Goal: Transaction & Acquisition: Book appointment/travel/reservation

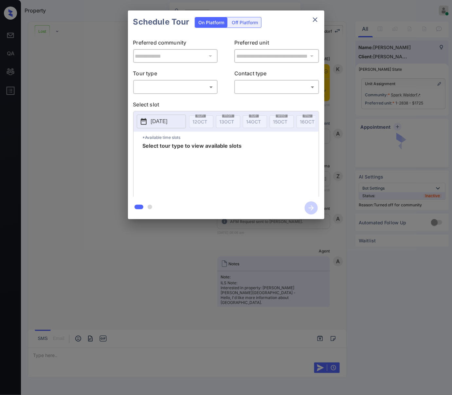
scroll to position [2666, 0]
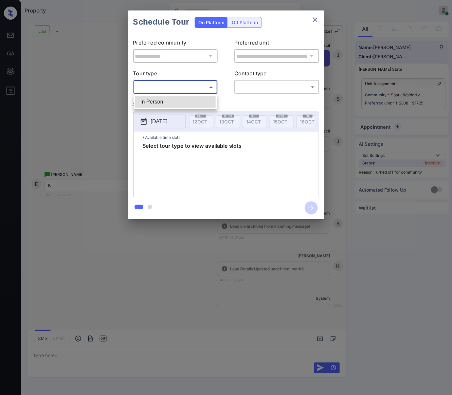
click at [209, 90] on body "Property Caroline Dacanay Online Set yourself offline Set yourself on break Pro…" at bounding box center [226, 197] width 452 height 395
drag, startPoint x: 205, startPoint y: 106, endPoint x: 269, endPoint y: 87, distance: 66.1
click at [207, 105] on li "In Person" at bounding box center [175, 102] width 81 height 12
type input "********"
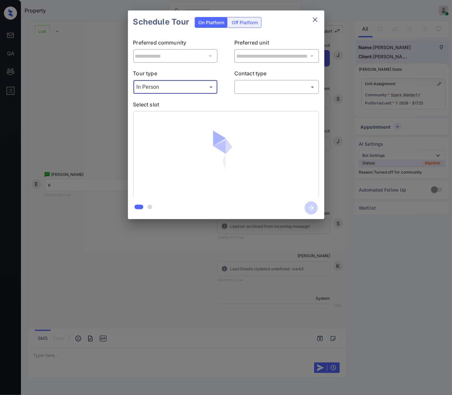
click at [273, 85] on body "Property Caroline Dacanay Online Set yourself offline Set yourself on break Pro…" at bounding box center [226, 197] width 452 height 395
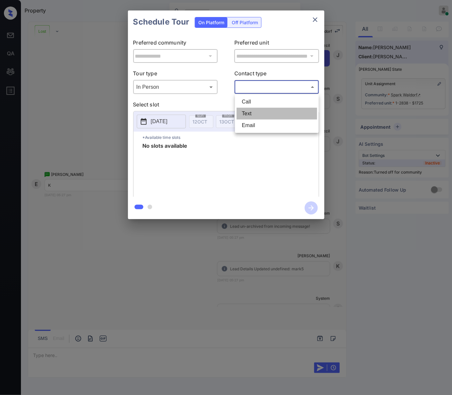
click at [275, 115] on li "Text" at bounding box center [277, 114] width 81 height 12
type input "****"
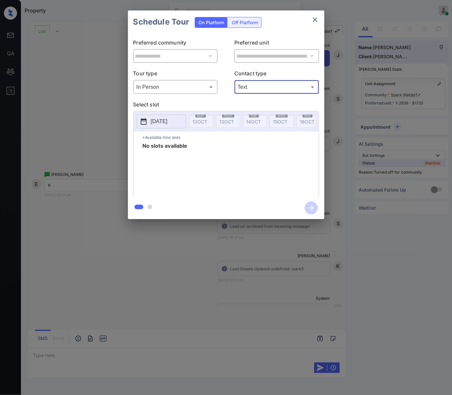
click at [168, 120] on p "[DATE]" at bounding box center [159, 121] width 17 height 8
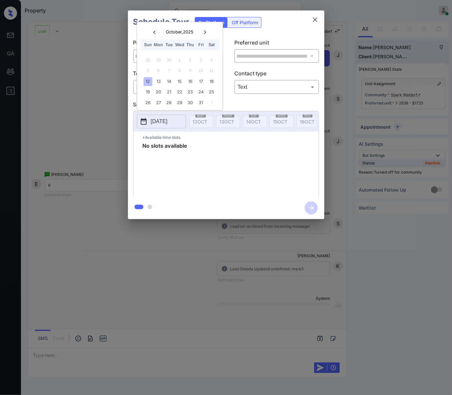
click at [178, 240] on div at bounding box center [226, 197] width 452 height 395
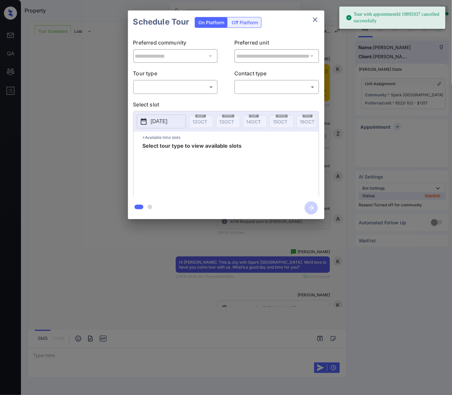
scroll to position [2549, 0]
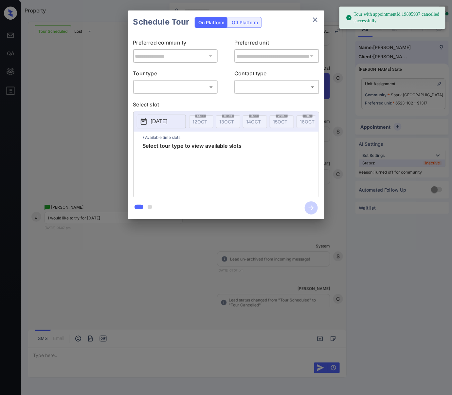
click at [222, 254] on div at bounding box center [226, 197] width 452 height 395
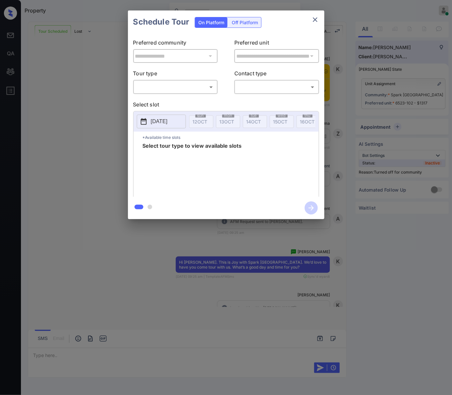
scroll to position [2025, 0]
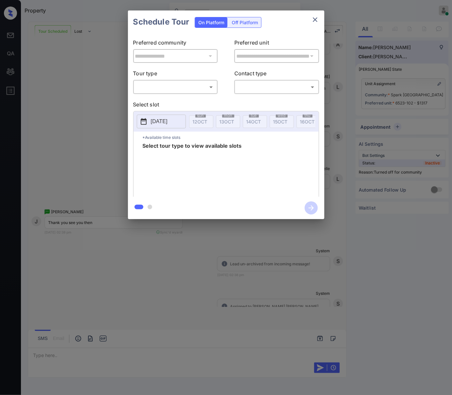
click at [200, 82] on body "Property Caroline Dacanay Online Set yourself offline Set yourself on break Pro…" at bounding box center [226, 197] width 452 height 395
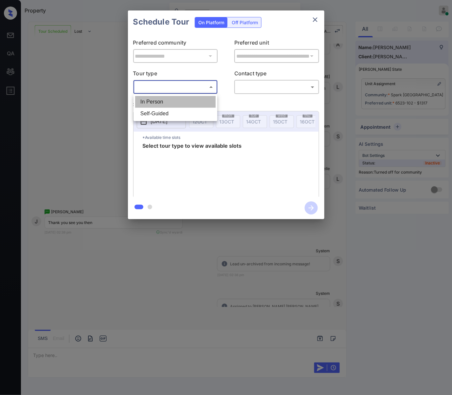
click at [200, 101] on li "In Person" at bounding box center [175, 102] width 81 height 12
type input "********"
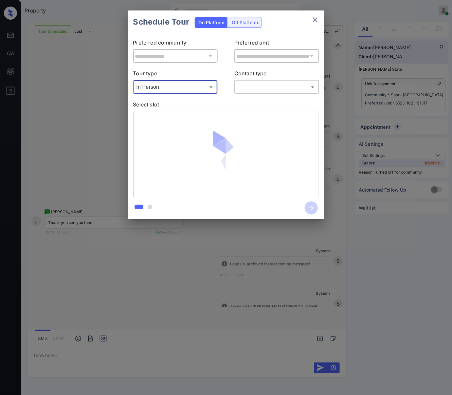
click at [255, 89] on body "Property Caroline Dacanay Online Set yourself offline Set yourself on break Pro…" at bounding box center [226, 197] width 452 height 395
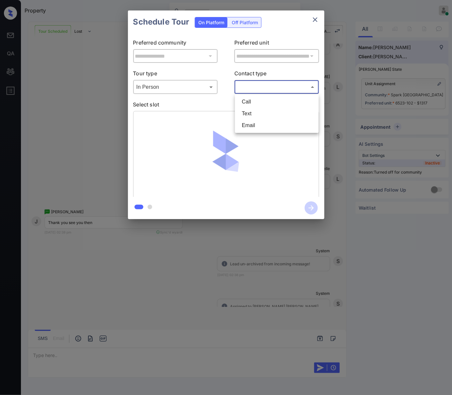
click at [251, 116] on li "Text" at bounding box center [277, 114] width 81 height 12
type input "****"
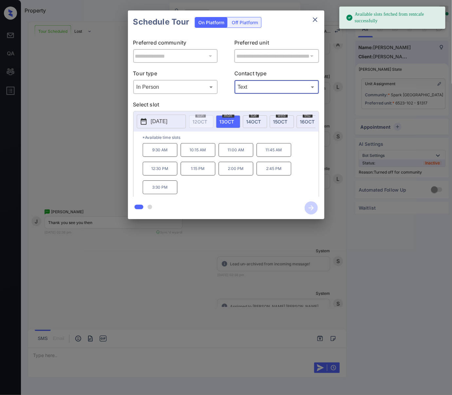
click at [257, 121] on span "[DATE]" at bounding box center [253, 122] width 15 height 6
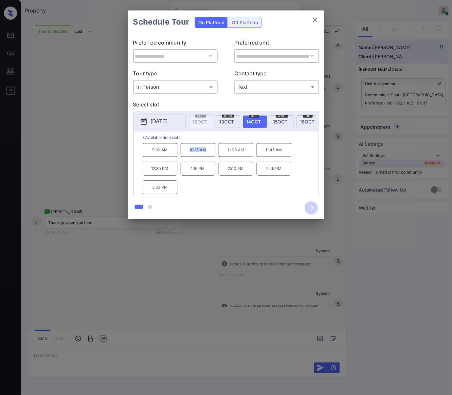
drag, startPoint x: 208, startPoint y: 156, endPoint x: 189, endPoint y: 158, distance: 19.4
click at [189, 157] on p "10:15 AM" at bounding box center [198, 150] width 35 height 14
copy p "10:15 AM"
drag, startPoint x: 248, startPoint y: 175, endPoint x: 229, endPoint y: 175, distance: 19.0
click at [229, 175] on p "2:00 PM" at bounding box center [236, 169] width 35 height 14
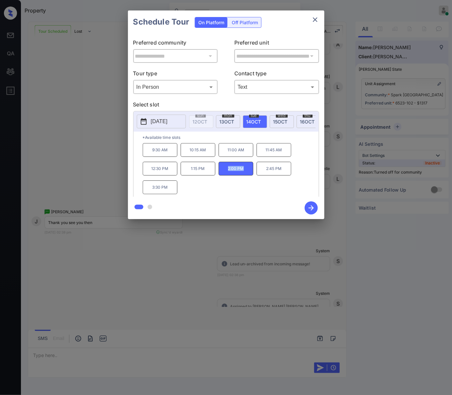
copy p "2:00 PM"
drag, startPoint x: 177, startPoint y: 193, endPoint x: 150, endPoint y: 193, distance: 26.5
click at [150, 193] on p "3:30 PM" at bounding box center [160, 187] width 35 height 14
copy p "3:30 PM"
click at [145, 247] on div at bounding box center [226, 197] width 452 height 395
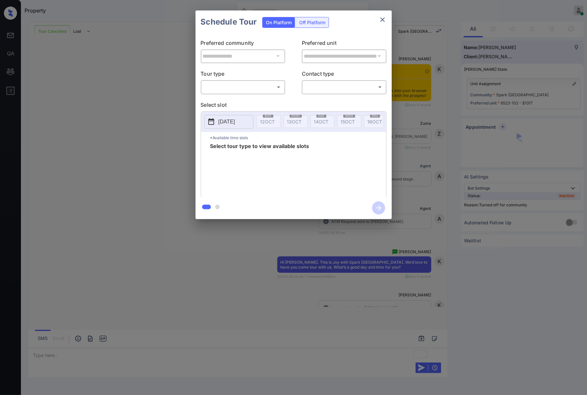
scroll to position [3022, 0]
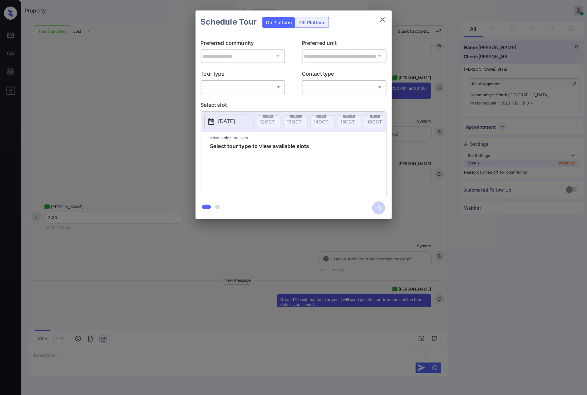
click at [269, 88] on body "Property [PERSON_NAME] Online Set yourself offline Set yourself on break Profil…" at bounding box center [293, 197] width 587 height 395
click at [269, 97] on li "In Person" at bounding box center [243, 102] width 81 height 12
type input "********"
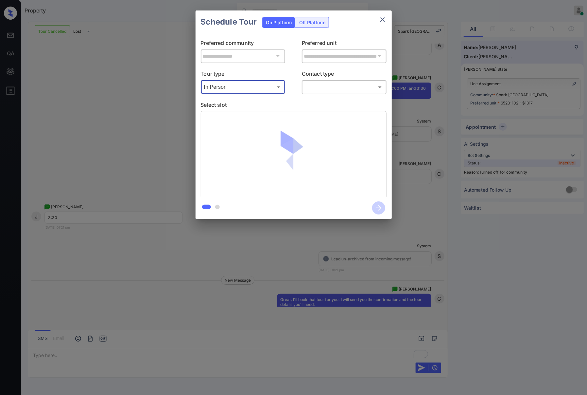
click at [318, 84] on body "Property [PERSON_NAME] Online Set yourself offline Set yourself on break Profil…" at bounding box center [293, 197] width 587 height 395
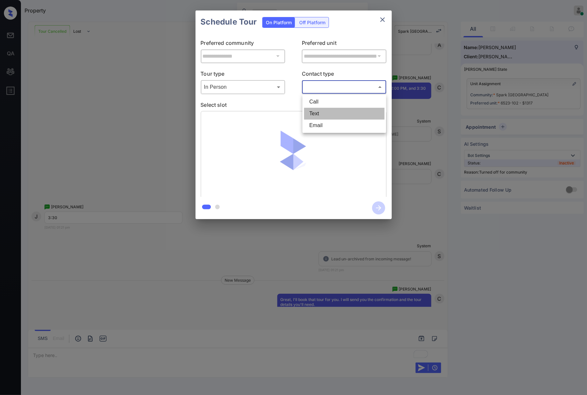
click at [317, 117] on li "Text" at bounding box center [344, 114] width 81 height 12
type input "****"
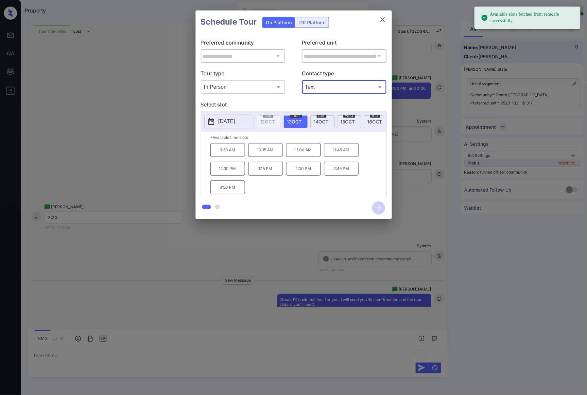
click at [319, 123] on span "[DATE]" at bounding box center [321, 122] width 15 height 6
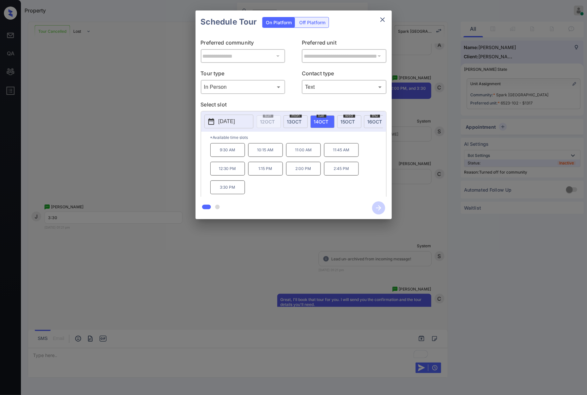
click at [230, 193] on p "3:30 PM" at bounding box center [227, 187] width 35 height 14
click at [375, 210] on icon "button" at bounding box center [378, 207] width 13 height 13
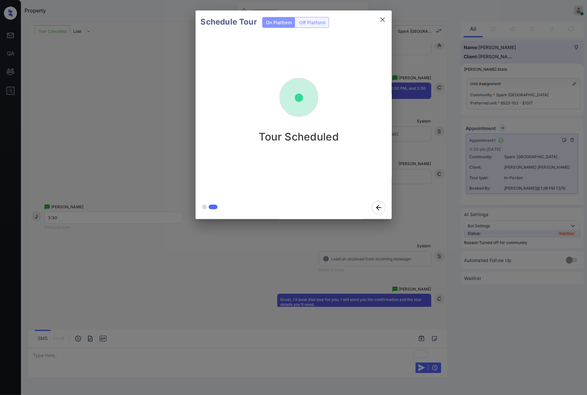
click at [147, 126] on div "Schedule Tour On Platform Off Platform Tour Scheduled" at bounding box center [293, 114] width 587 height 229
